Goal: Task Accomplishment & Management: Manage account settings

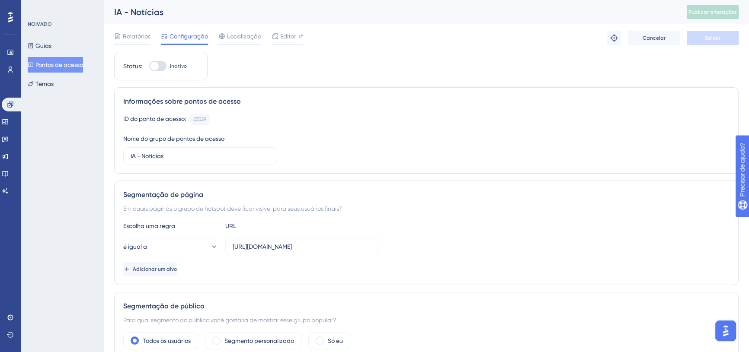
click at [532, 31] on div "Relatórios Configuração Localização Editor Solução de problemas Cancelar Salvar" at bounding box center [426, 38] width 624 height 28
click at [158, 67] on div at bounding box center [154, 66] width 9 height 9
click at [149, 67] on input "Inativo" at bounding box center [149, 66] width 0 height 0
checkbox input "true"
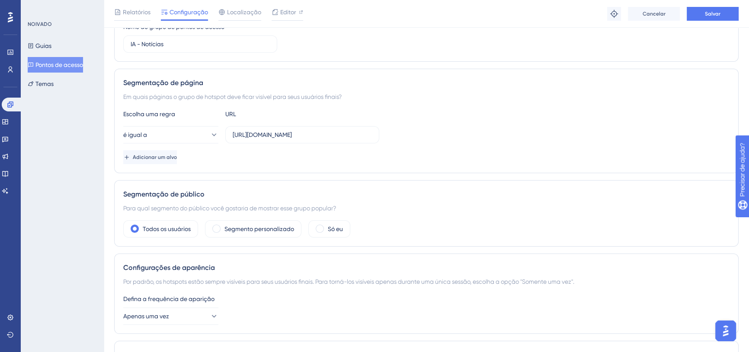
scroll to position [115, 0]
click at [710, 13] on font "Salvar" at bounding box center [713, 14] width 16 height 6
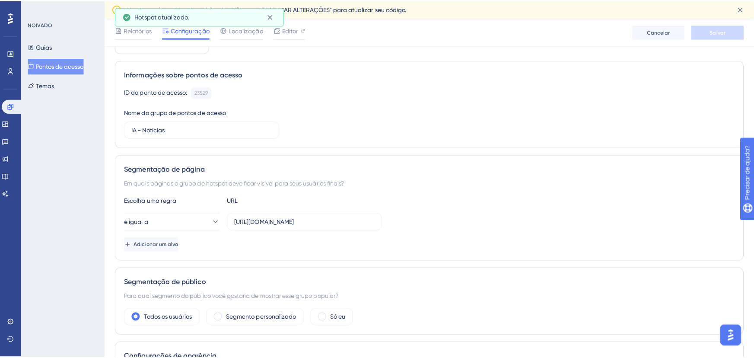
scroll to position [0, 0]
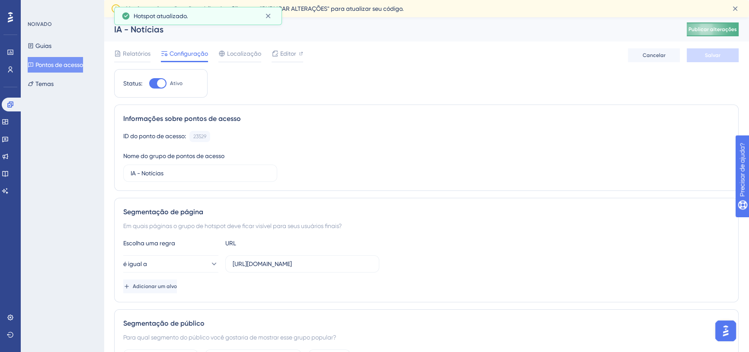
click at [711, 29] on button "Publicar alterações" at bounding box center [712, 29] width 52 height 14
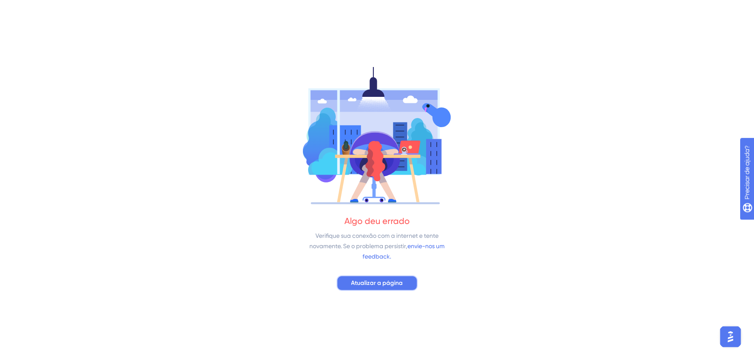
click at [389, 287] on span "Atualizar a página" at bounding box center [377, 283] width 52 height 10
